Goal: Information Seeking & Learning: Learn about a topic

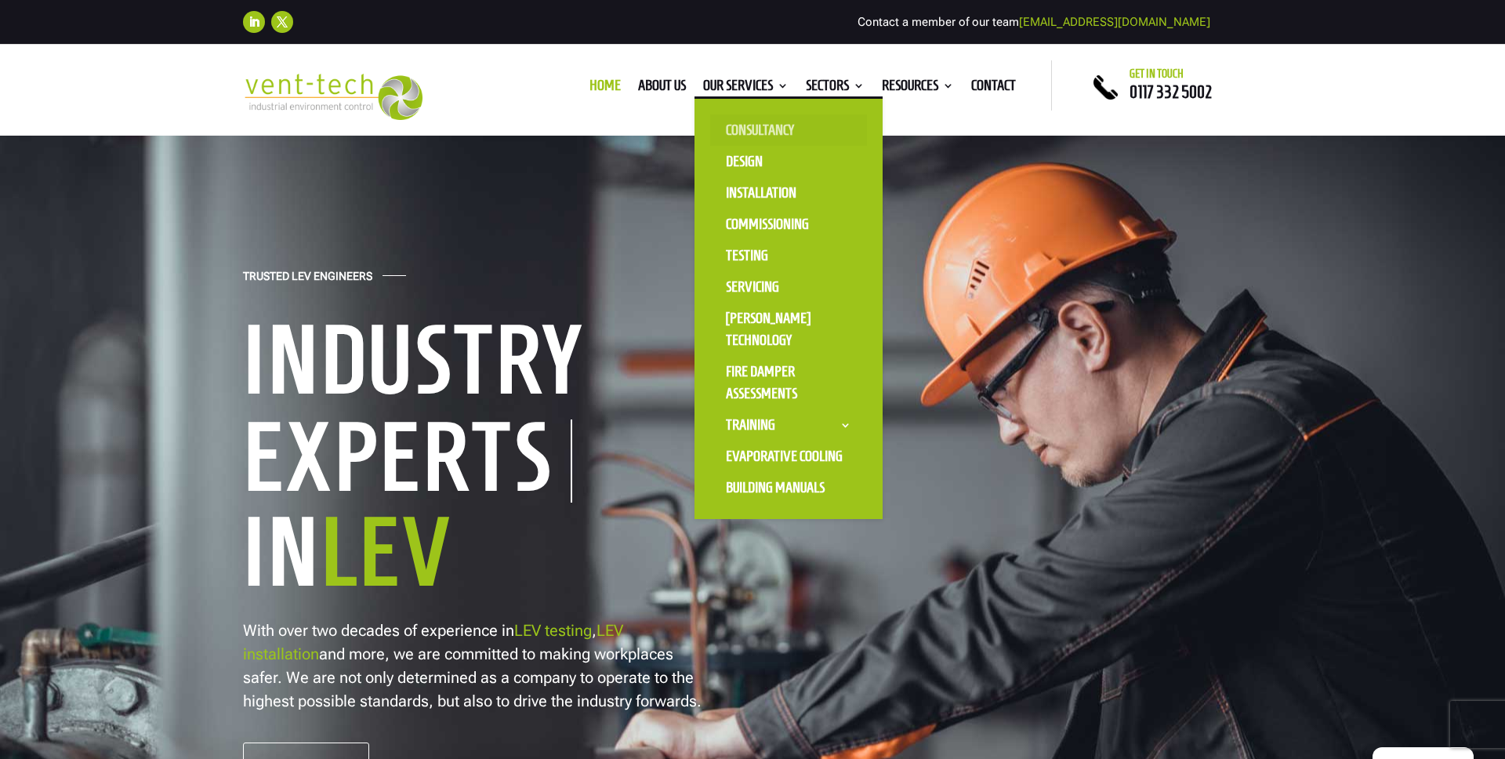
click at [745, 122] on link "Consultancy" at bounding box center [788, 129] width 157 height 31
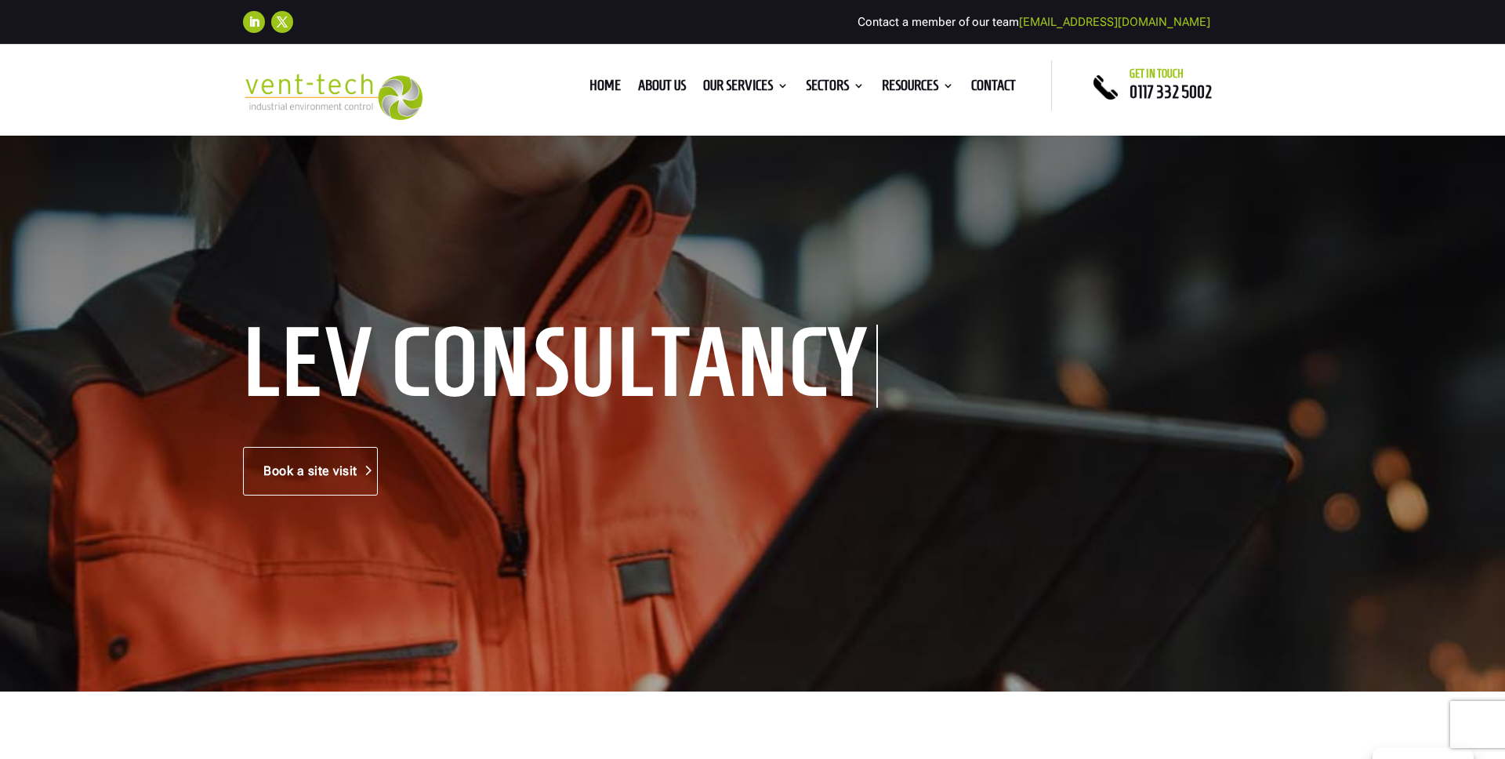
click at [317, 463] on link "Book a site visit" at bounding box center [310, 471] width 135 height 49
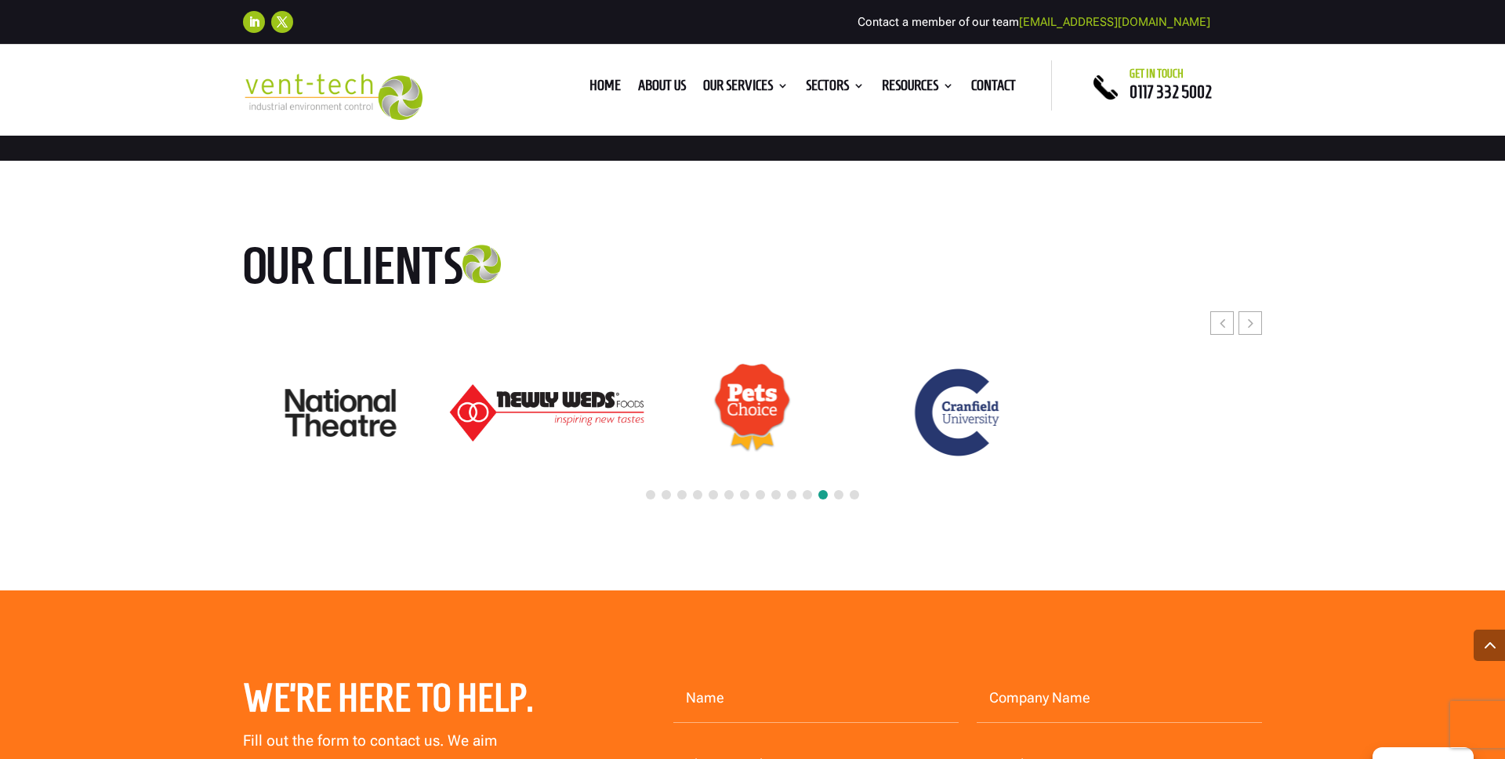
scroll to position [4408, 0]
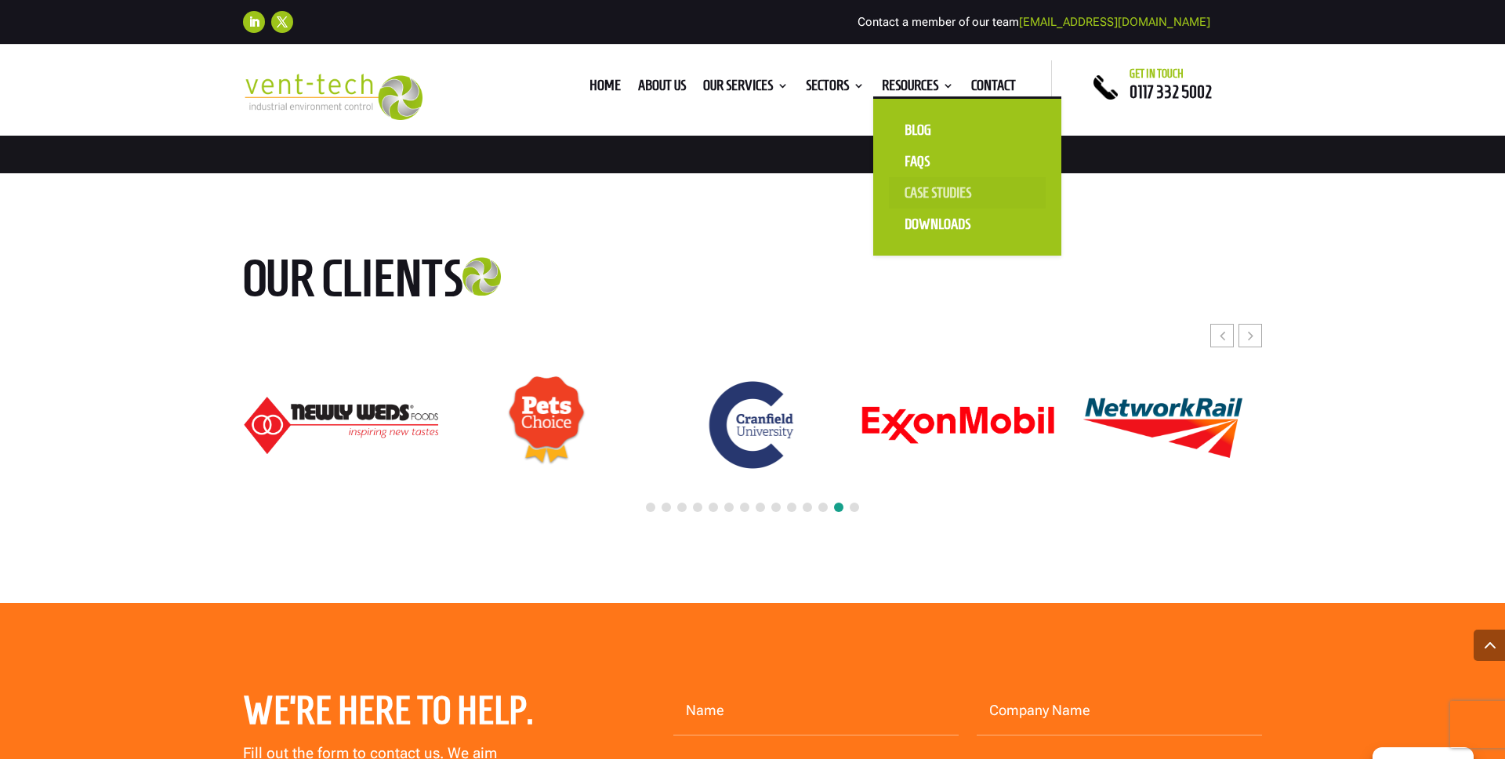
click at [919, 189] on link "Case Studies" at bounding box center [967, 192] width 157 height 31
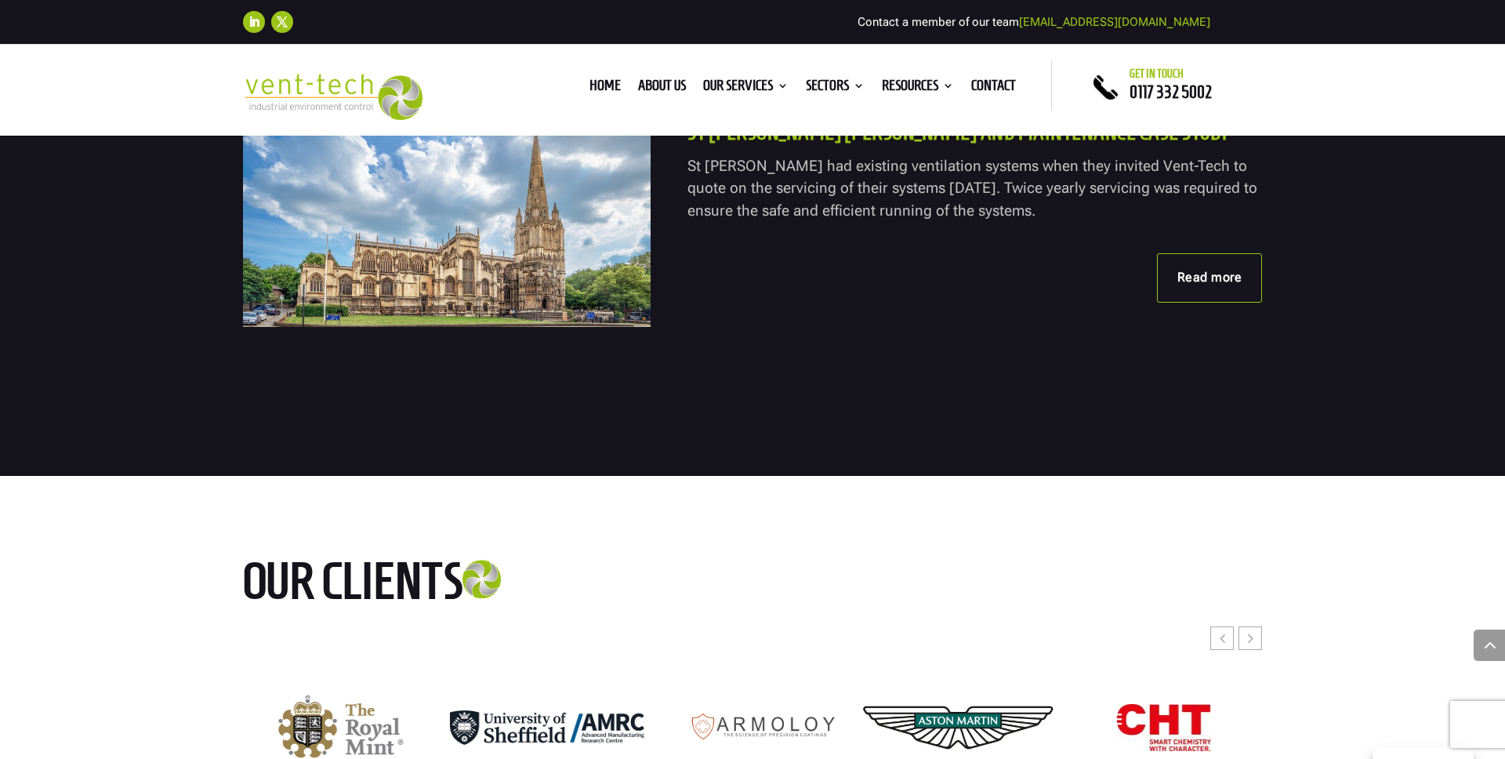
scroll to position [2707, 0]
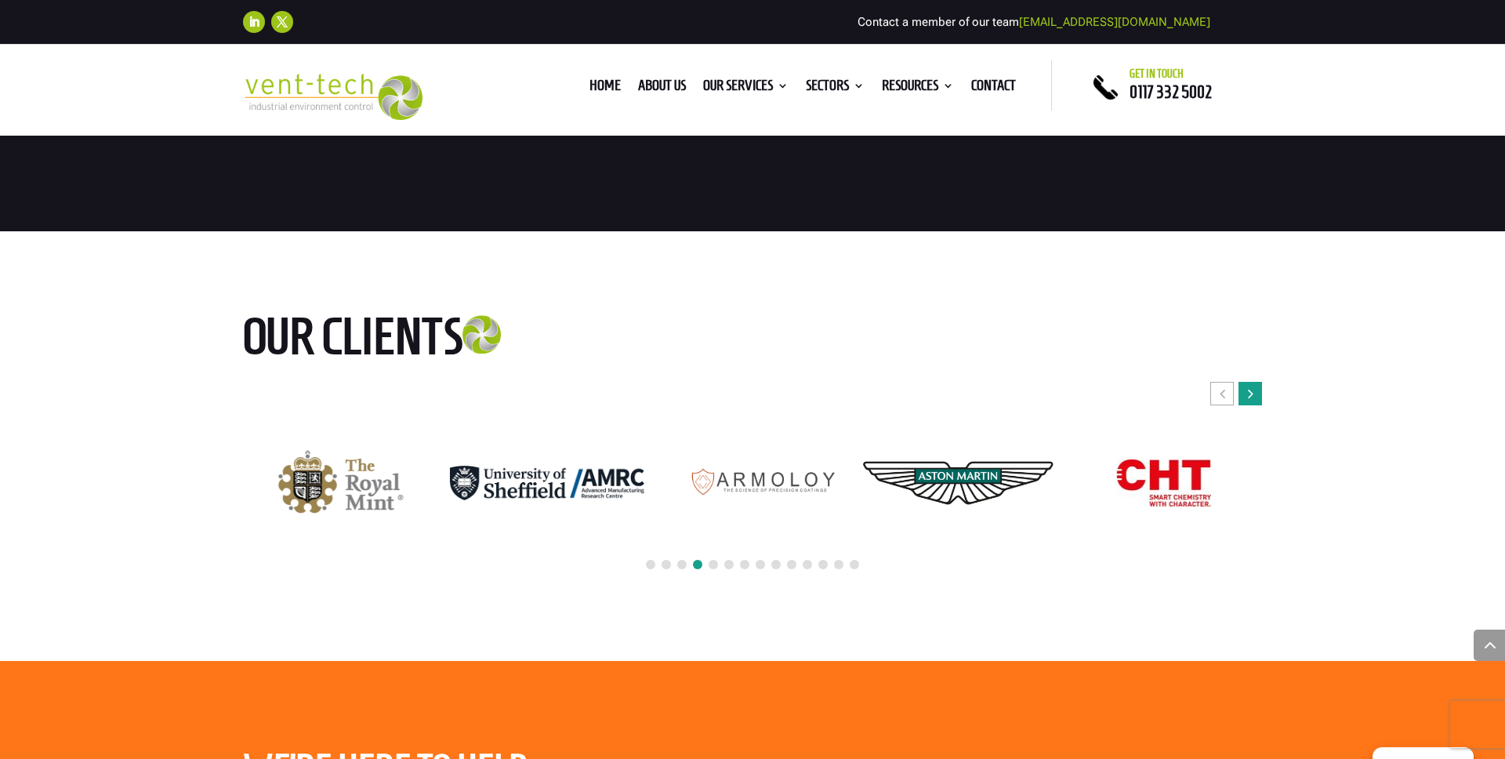
click at [1255, 395] on div "Next slide" at bounding box center [1250, 394] width 24 height 24
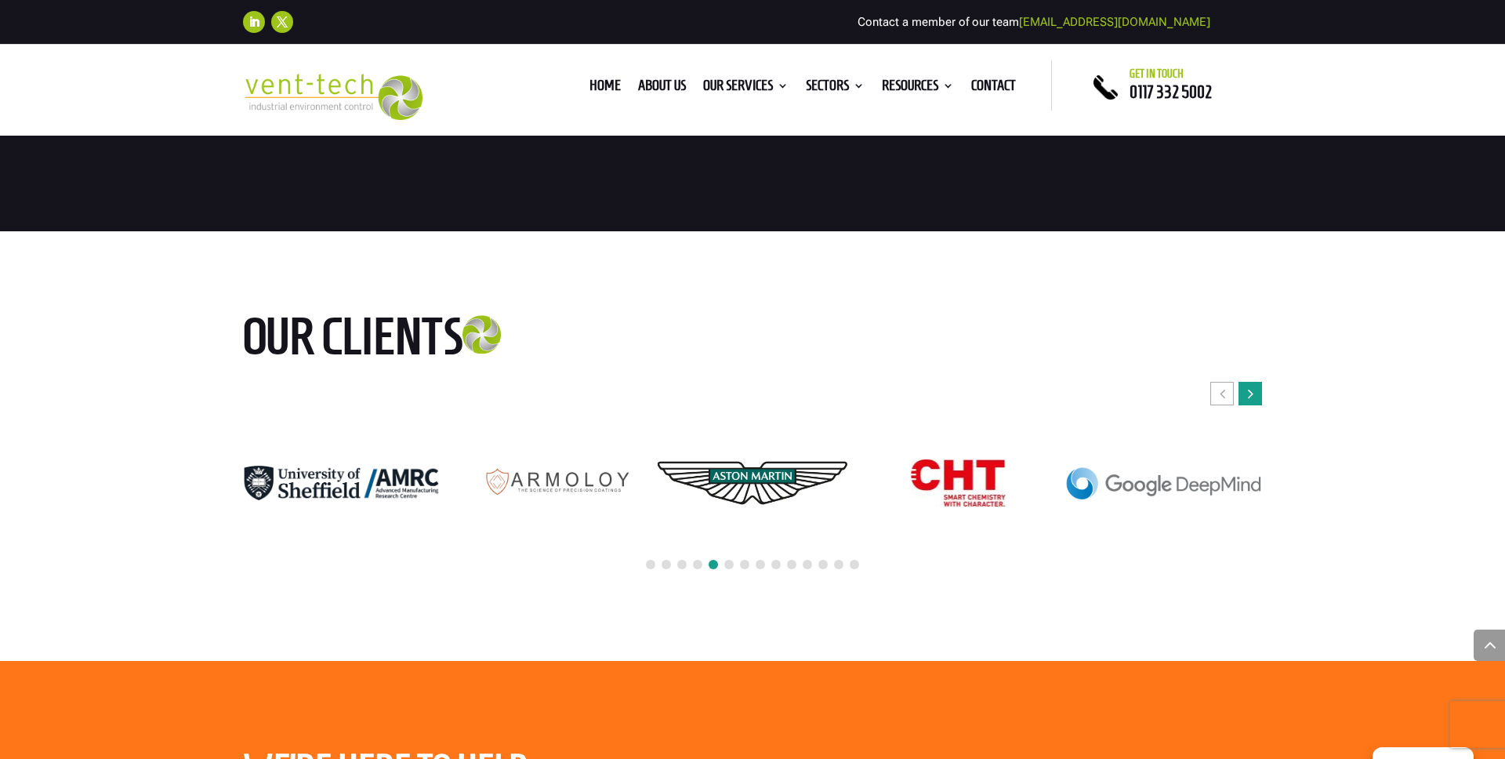
click at [1255, 395] on div "Next slide" at bounding box center [1250, 394] width 24 height 24
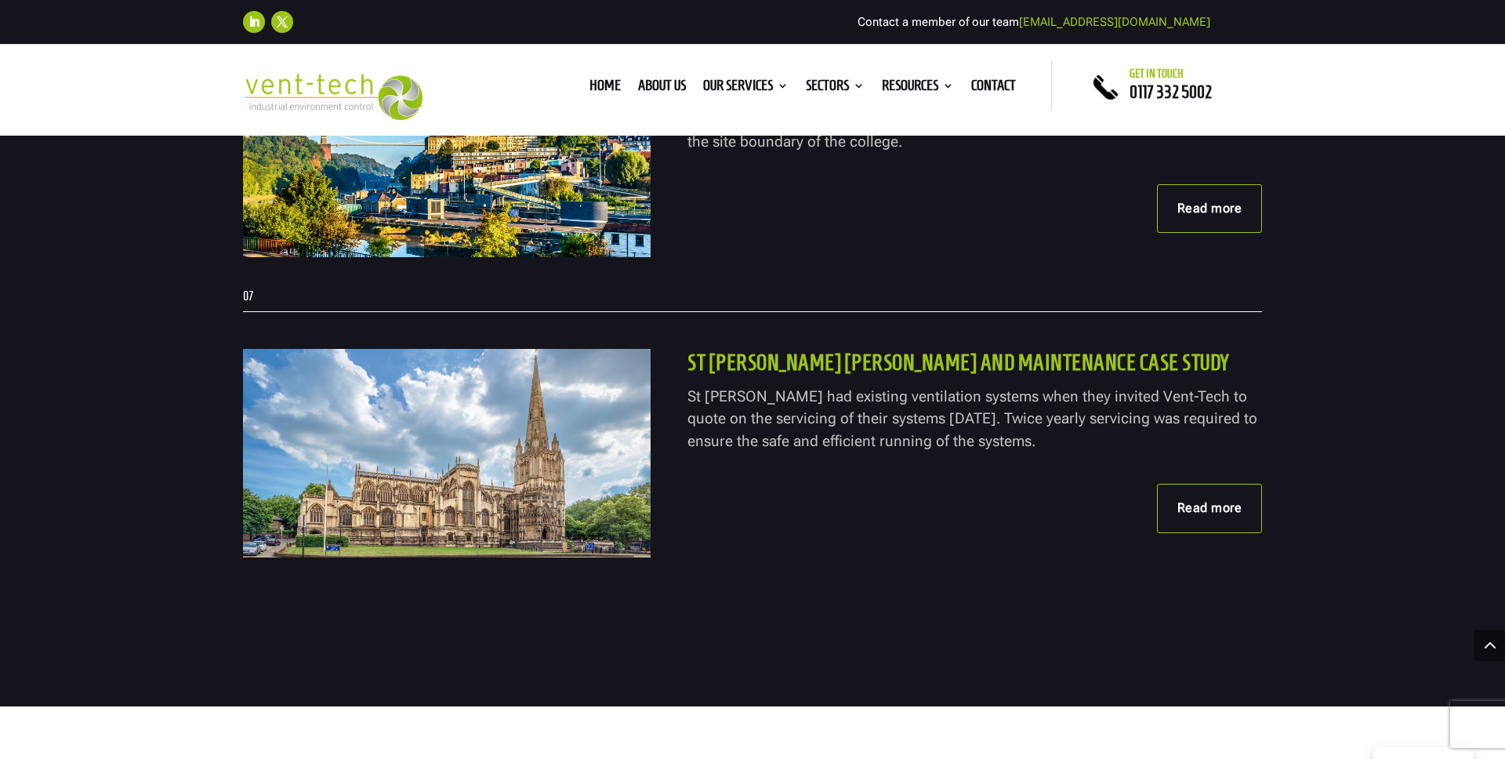
scroll to position [2344, 0]
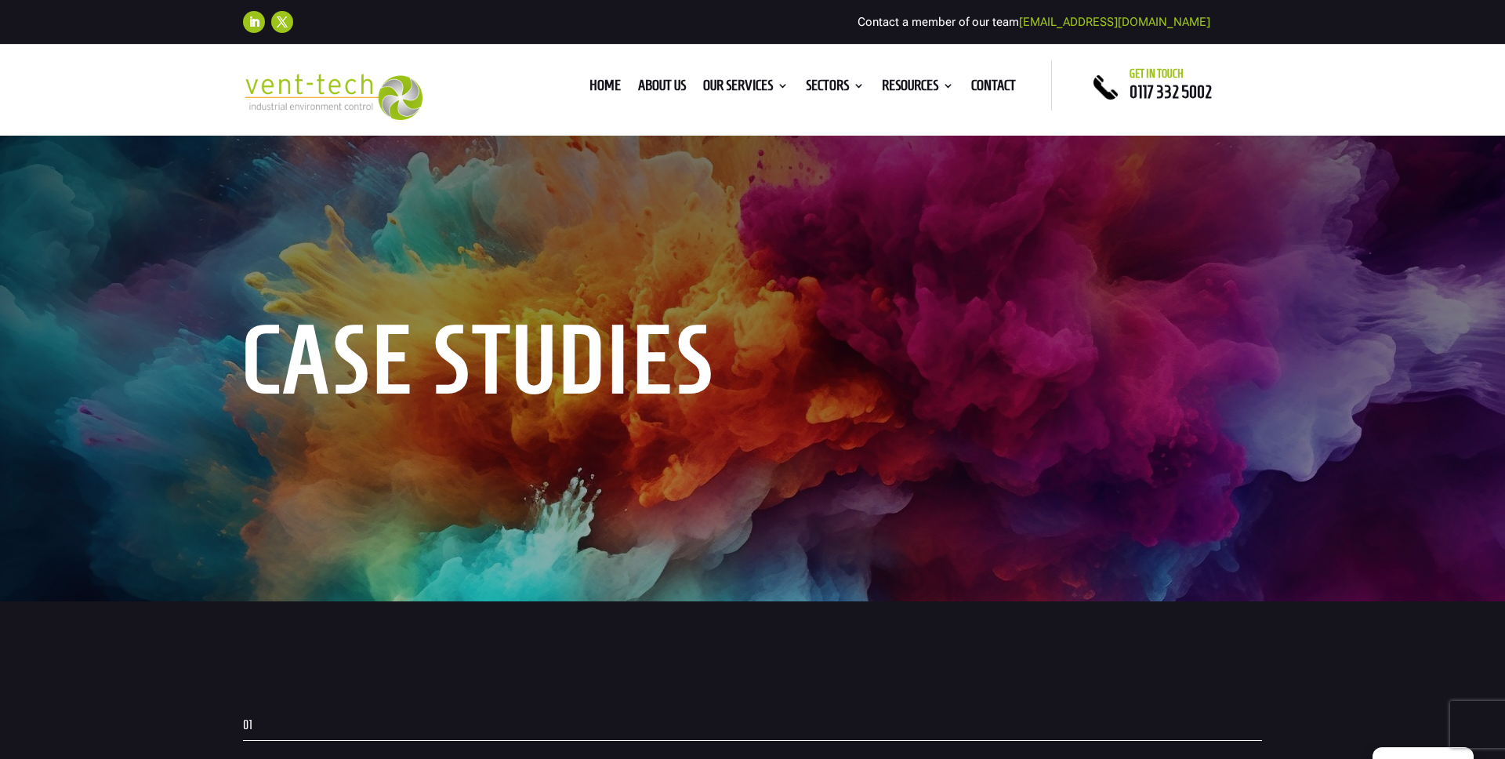
scroll to position [0, 0]
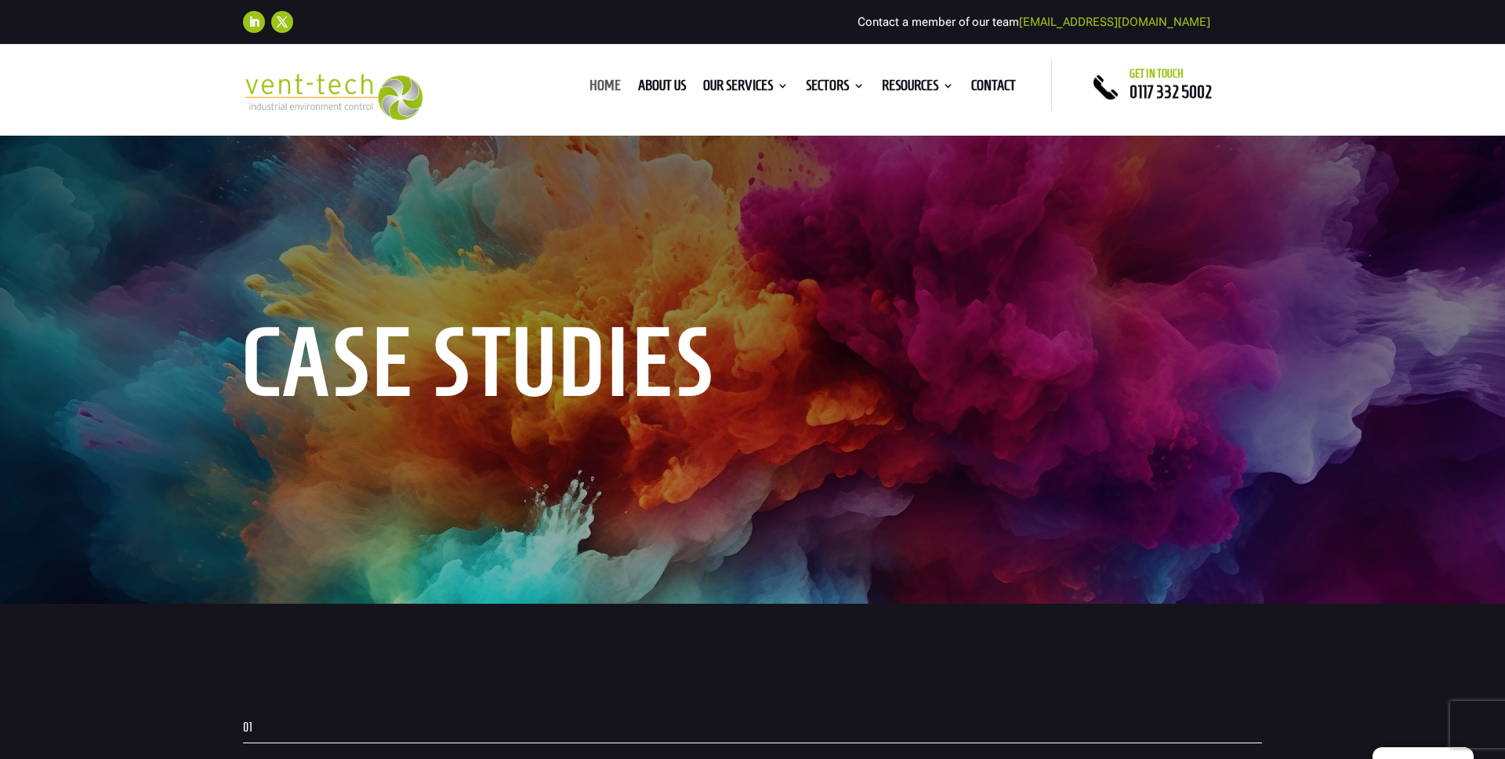
click at [606, 84] on link "Home" at bounding box center [604, 88] width 31 height 17
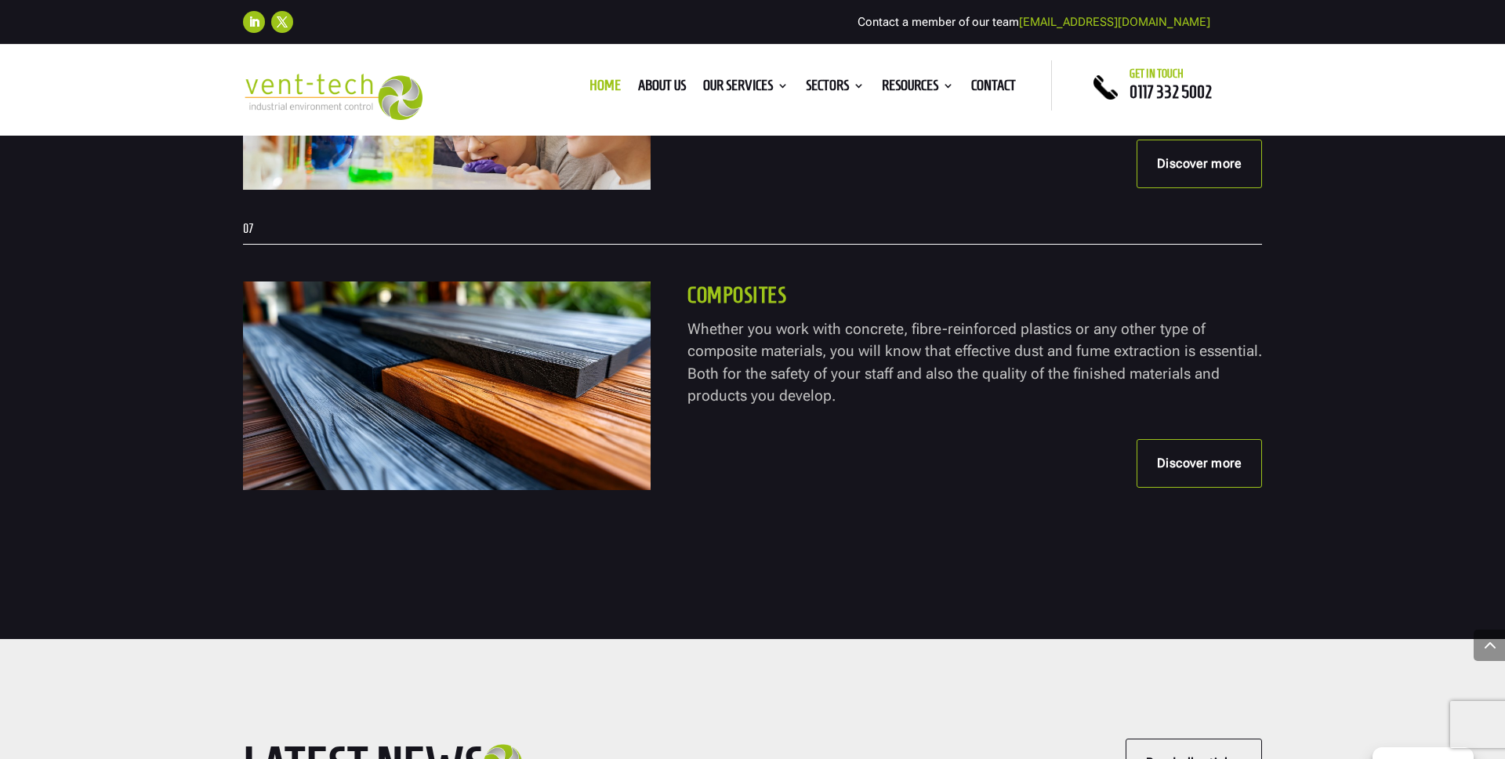
scroll to position [4832, 0]
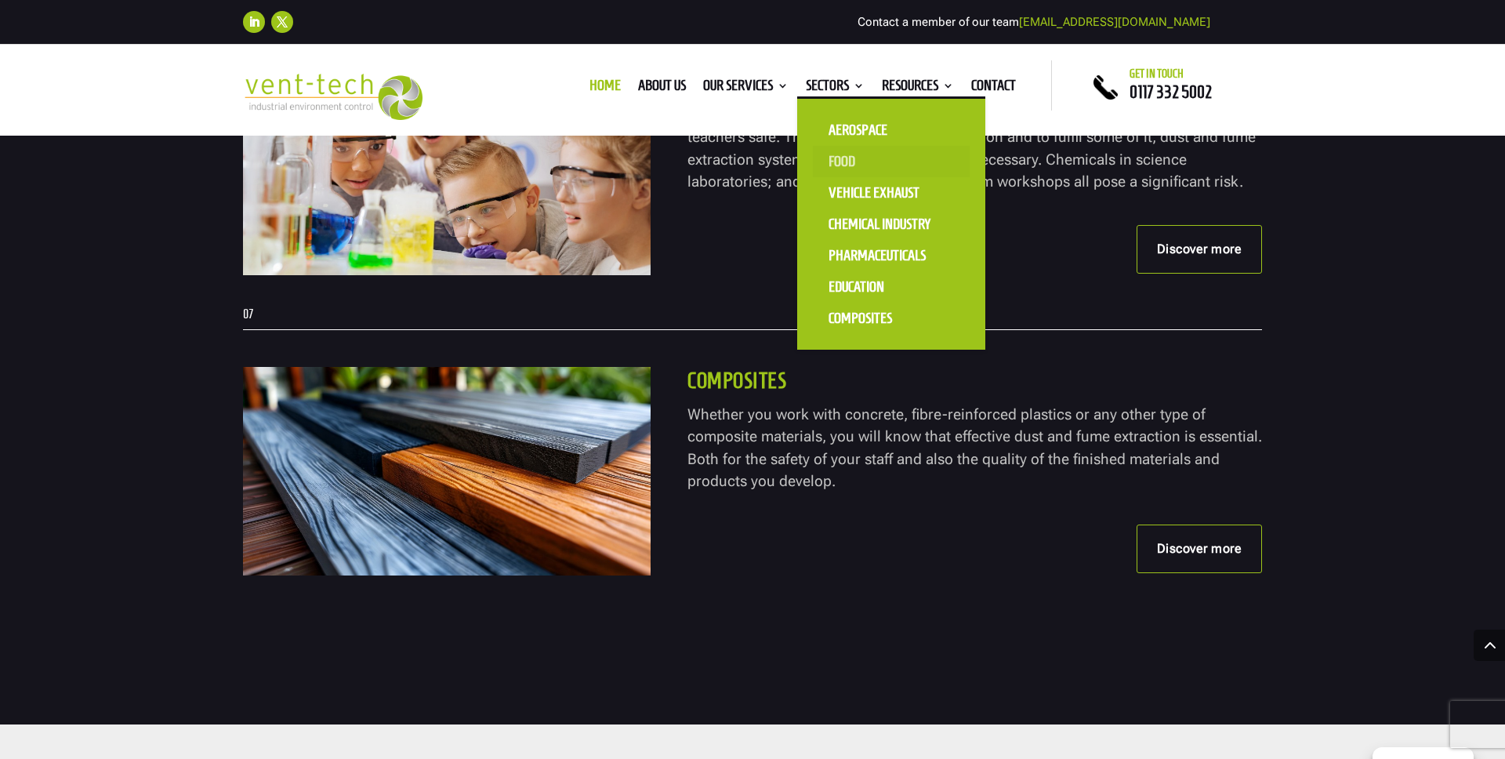
click at [825, 161] on link "Food" at bounding box center [891, 161] width 157 height 31
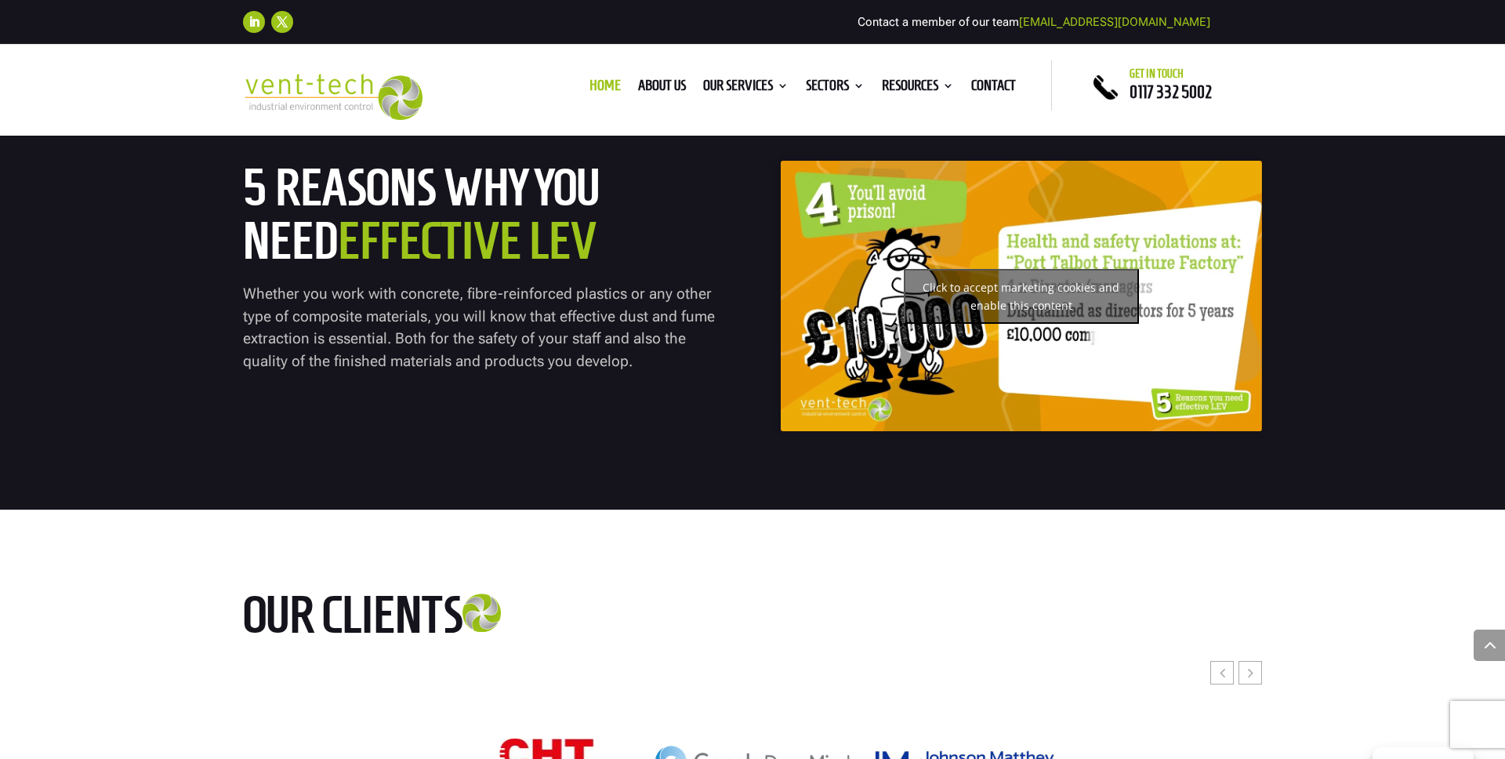
scroll to position [6459, 0]
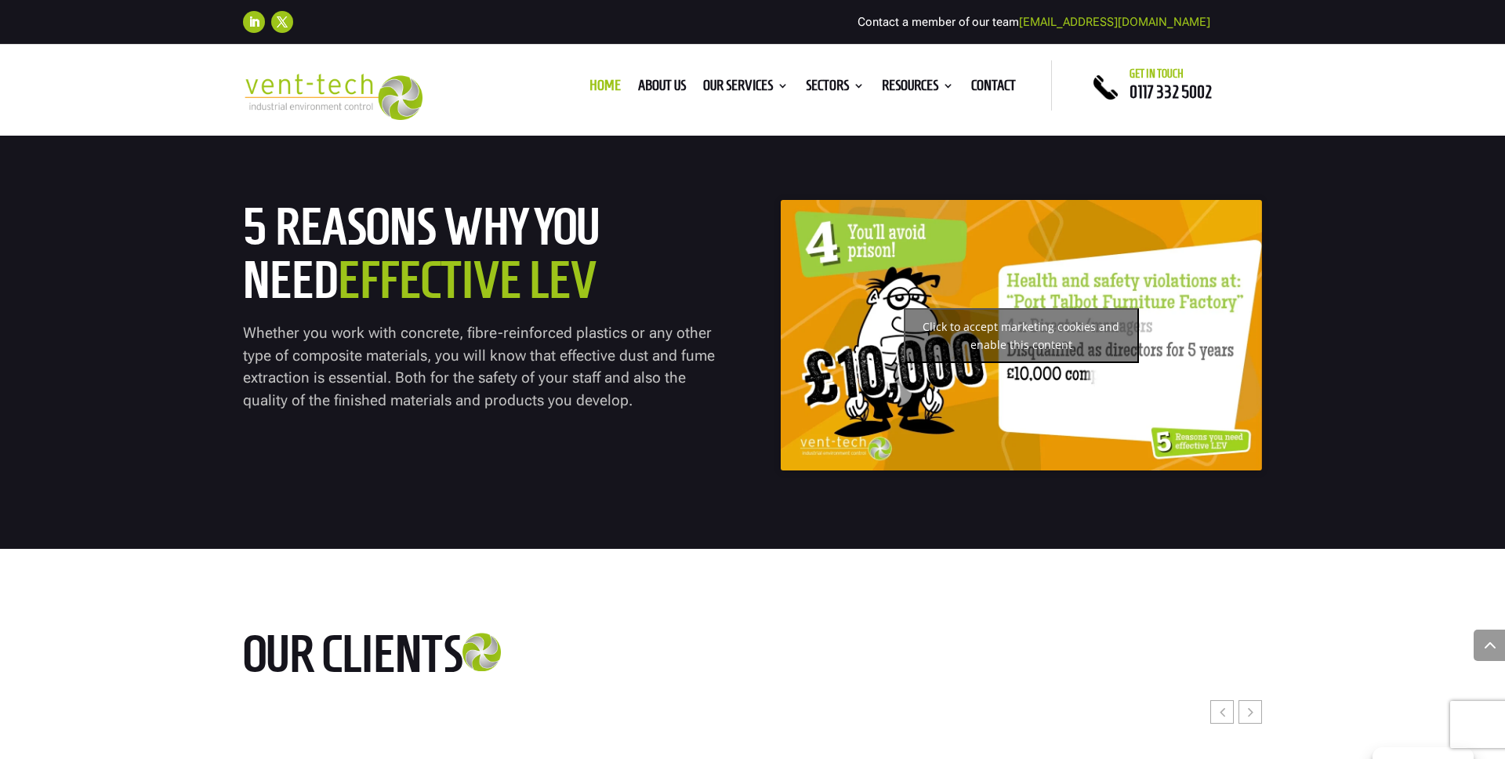
drag, startPoint x: 1007, startPoint y: 350, endPoint x: 990, endPoint y: 350, distance: 17.2
click at [990, 350] on button "Click to accept marketing cookies and enable this content" at bounding box center [1021, 335] width 235 height 55
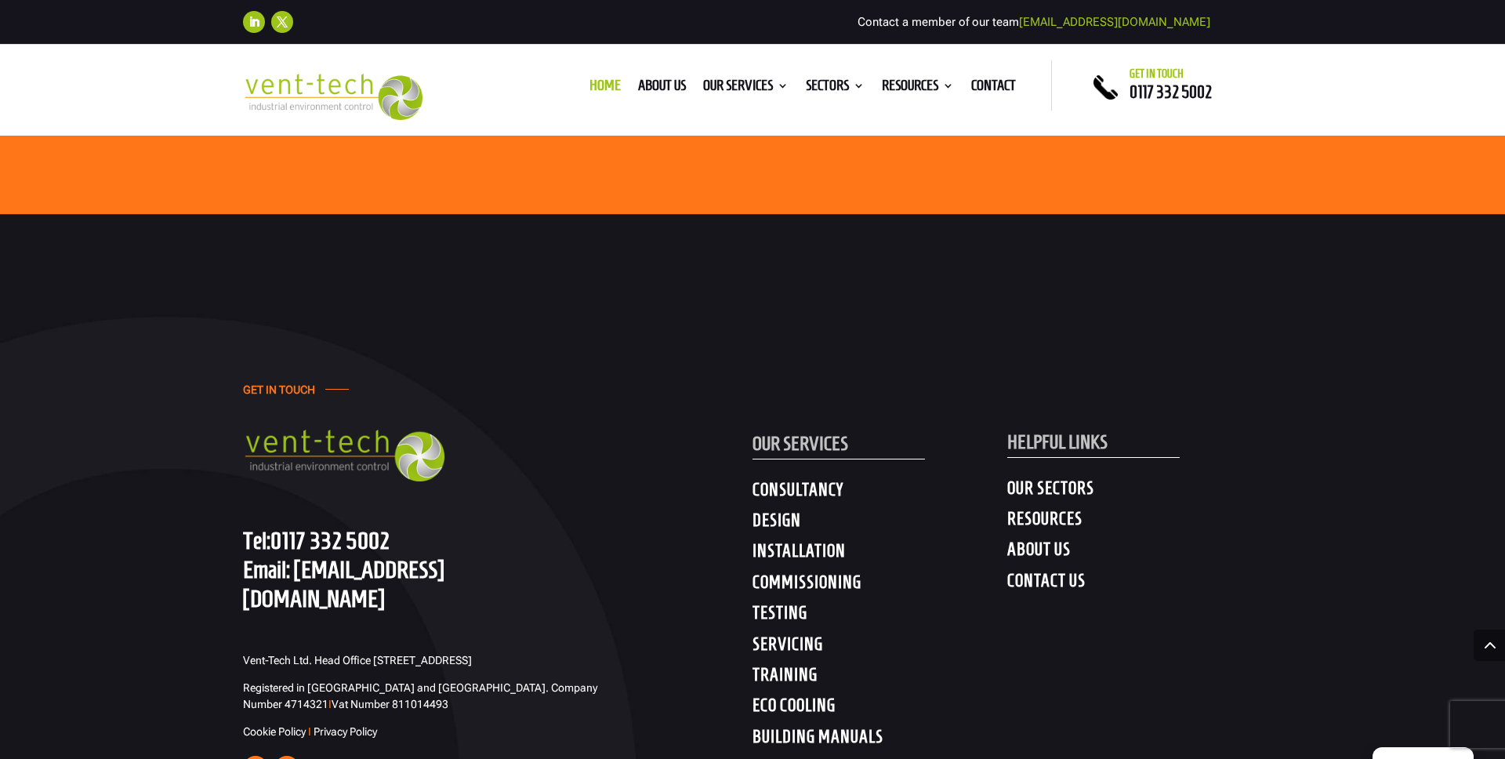
scroll to position [8042, 0]
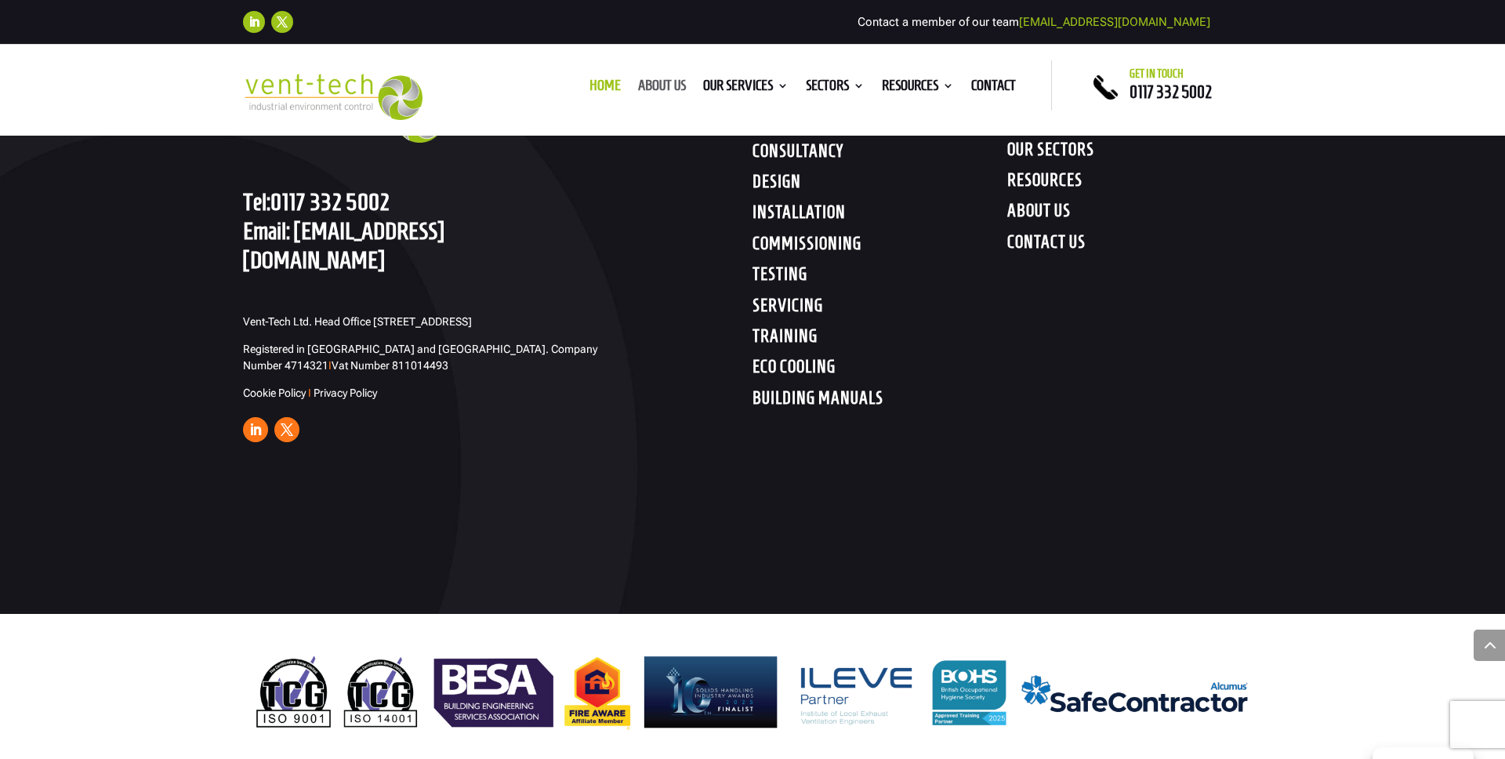
click at [670, 85] on link "About us" at bounding box center [662, 88] width 48 height 17
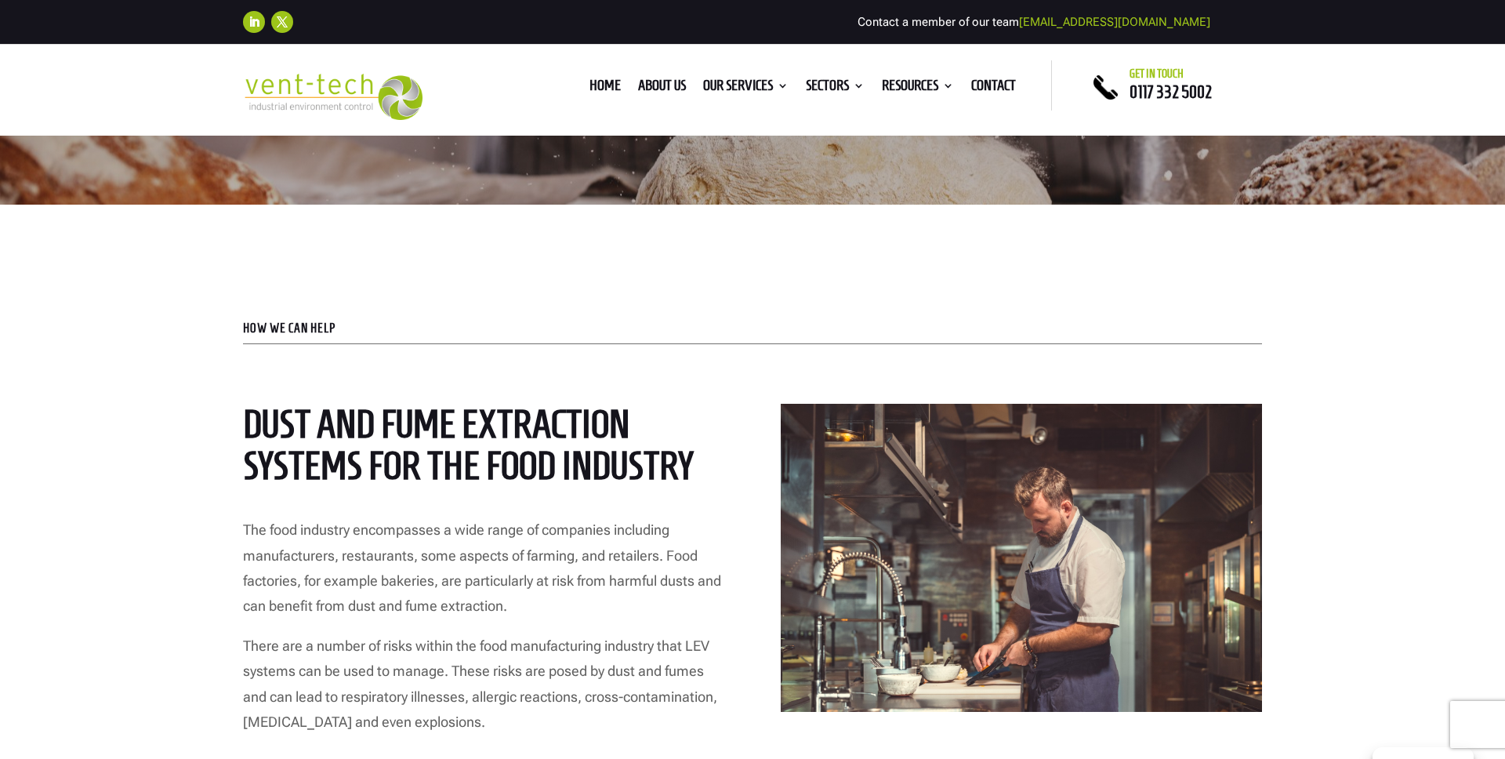
scroll to position [672, 0]
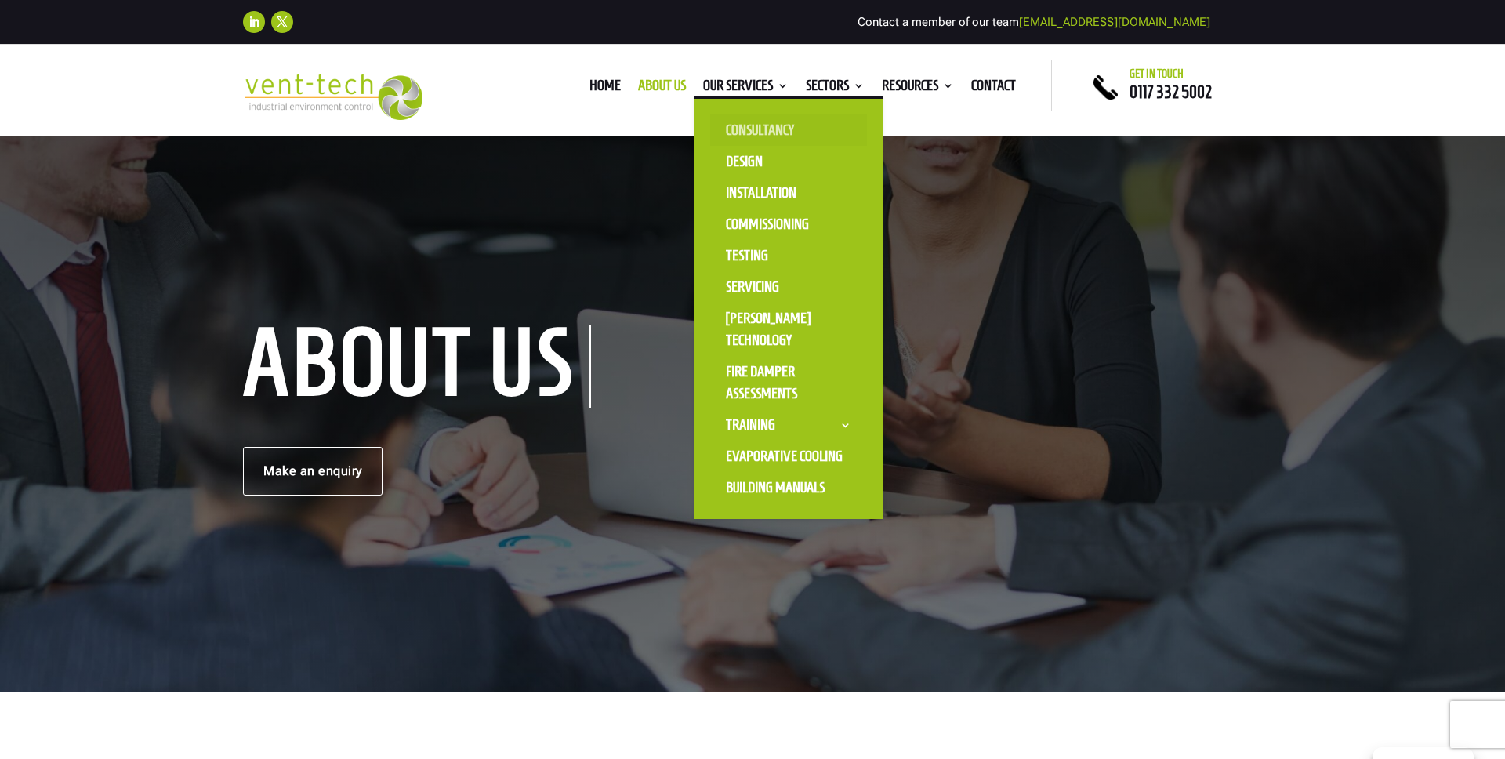
click at [794, 115] on link "Consultancy" at bounding box center [788, 129] width 157 height 31
